Goal: Check status: Check status

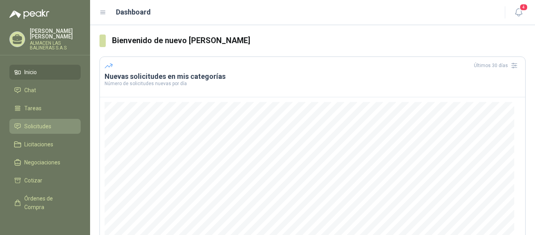
click at [37, 127] on span "Solicitudes" at bounding box center [37, 126] width 27 height 9
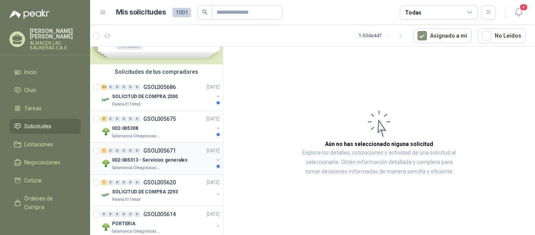
scroll to position [78, 0]
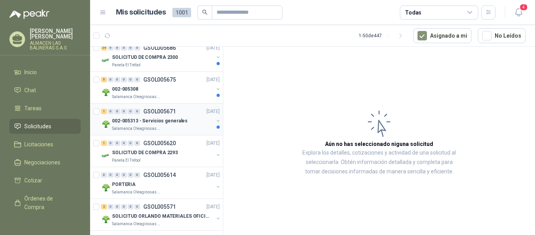
click at [164, 111] on p "GSOL005671" at bounding box center [159, 110] width 33 height 5
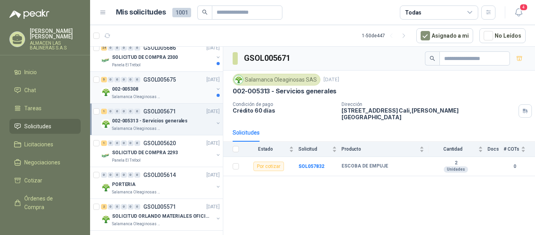
click at [163, 79] on p "GSOL005675" at bounding box center [159, 79] width 33 height 5
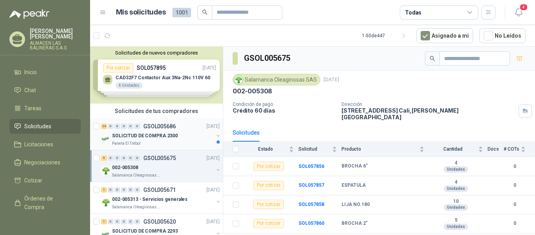
click at [164, 124] on p "GSOL005686" at bounding box center [159, 125] width 33 height 5
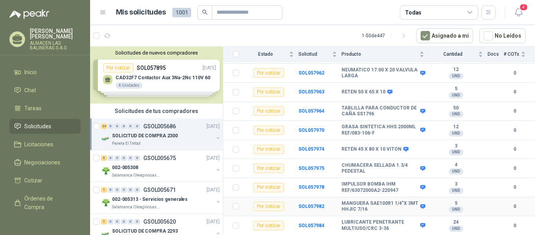
scroll to position [383, 0]
